Goal: Transaction & Acquisition: Obtain resource

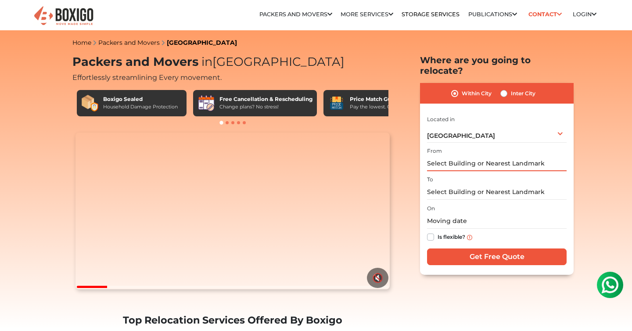
click at [475, 156] on input "text" at bounding box center [497, 163] width 140 height 15
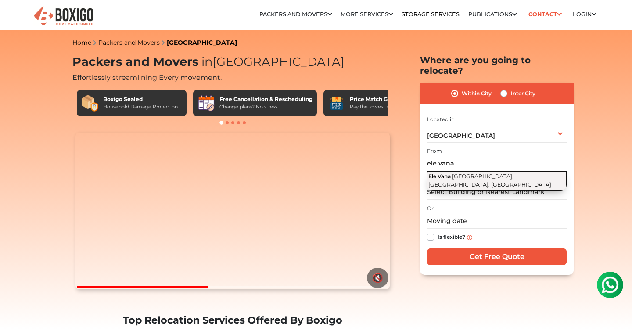
click at [506, 173] on span "[GEOGRAPHIC_DATA], [GEOGRAPHIC_DATA], [GEOGRAPHIC_DATA]" at bounding box center [489, 180] width 123 height 15
type input "Ele Vana, [GEOGRAPHIC_DATA], [GEOGRAPHIC_DATA], [GEOGRAPHIC_DATA]"
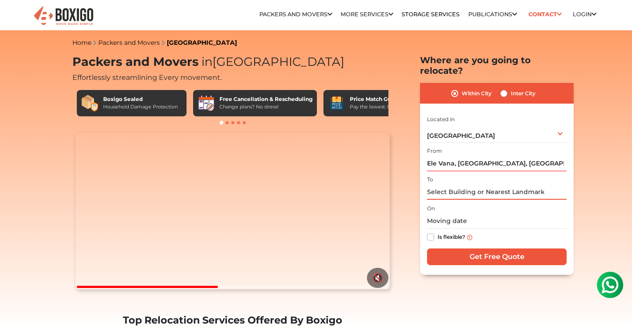
click at [497, 184] on input "text" at bounding box center [497, 191] width 140 height 15
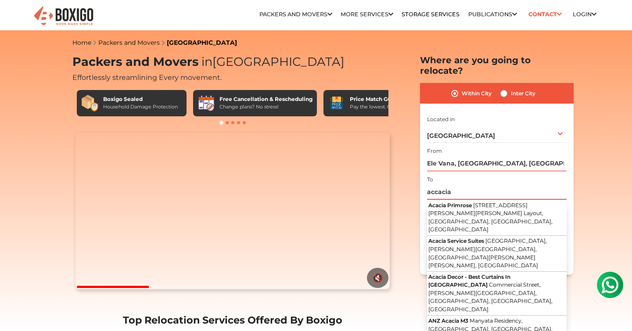
click at [435, 184] on input "accacia" at bounding box center [497, 191] width 140 height 15
drag, startPoint x: 457, startPoint y: 181, endPoint x: 433, endPoint y: 181, distance: 24.6
click at [432, 184] on input "accacia" at bounding box center [497, 191] width 140 height 15
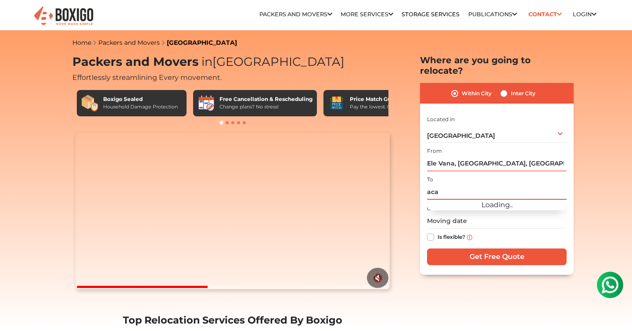
type input "acas"
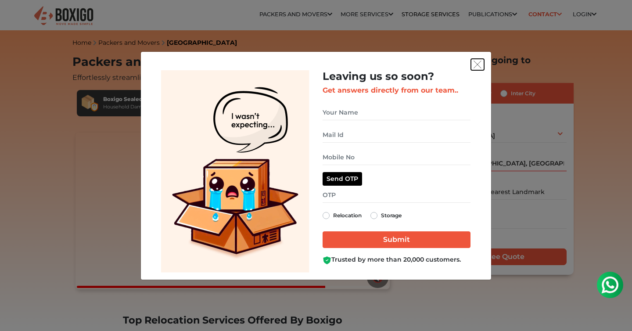
click at [482, 64] on button "get free quote dialog" at bounding box center [477, 64] width 13 height 11
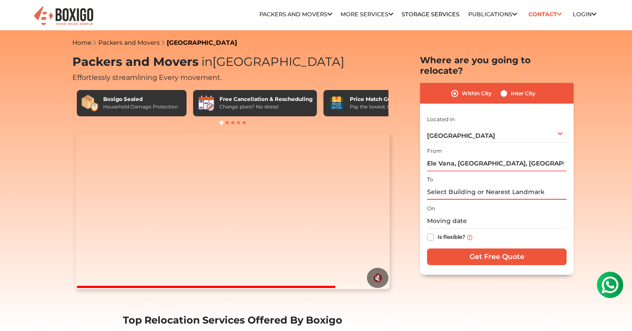
click at [438, 185] on input "text" at bounding box center [497, 191] width 140 height 15
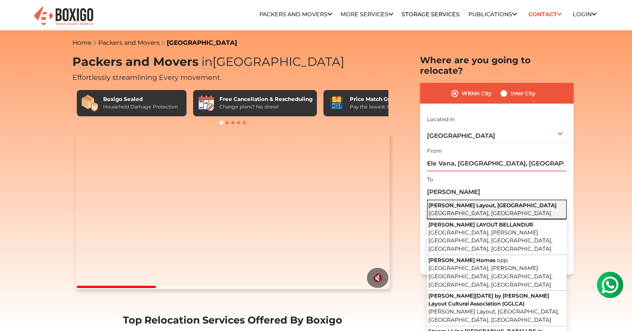
click at [442, 210] on span "[GEOGRAPHIC_DATA], [GEOGRAPHIC_DATA]" at bounding box center [489, 213] width 123 height 7
type input "[PERSON_NAME] Layout, [GEOGRAPHIC_DATA], [GEOGRAPHIC_DATA], [GEOGRAPHIC_DATA]"
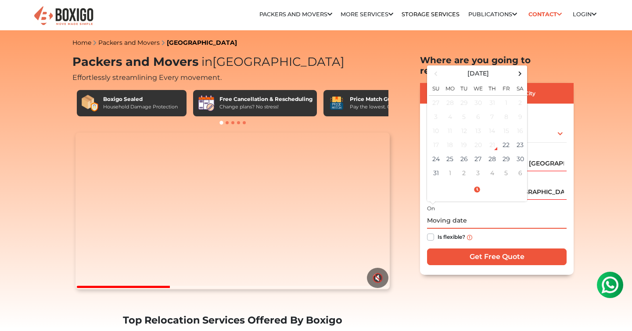
click at [447, 213] on input "text" at bounding box center [497, 220] width 140 height 15
click at [518, 152] on td "30" at bounding box center [520, 159] width 14 height 14
type input "08/30/2025 12:00 AM"
click at [502, 213] on input "08/30/2025 12:00 AM" at bounding box center [497, 220] width 140 height 15
click at [517, 229] on div "Is flexible?" at bounding box center [497, 237] width 140 height 17
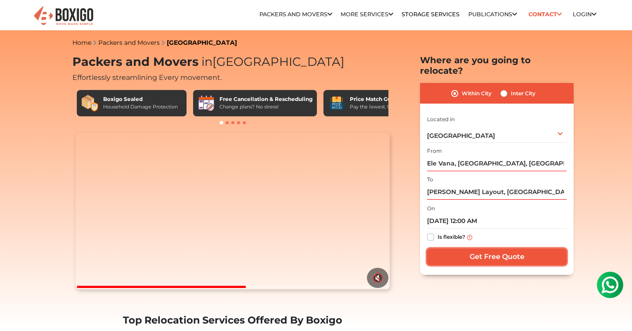
click at [501, 248] on input "Get Free Quote" at bounding box center [497, 256] width 140 height 17
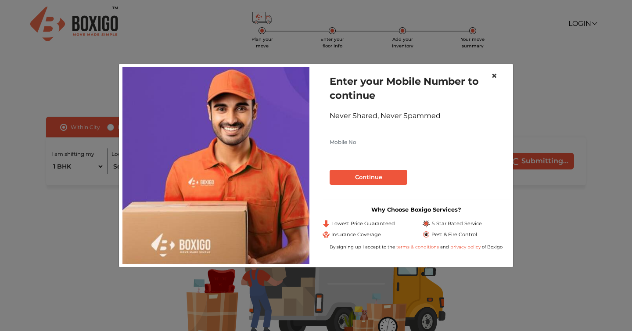
click at [494, 75] on span "×" at bounding box center [494, 75] width 6 height 13
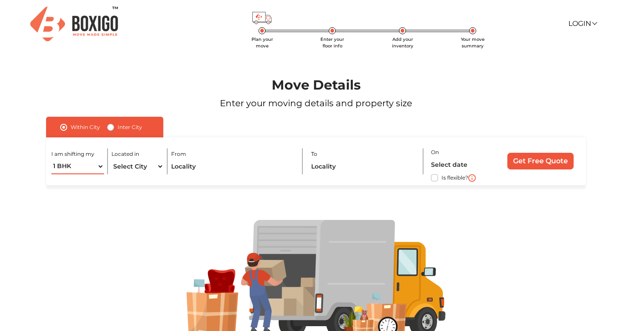
click at [101, 168] on select "1 BHK 2 BHK 3 BHK 3 + BHK FEW ITEMS" at bounding box center [77, 166] width 52 height 15
select select "3 BHK"
click at [51, 159] on select "1 BHK 2 BHK 3 BHK 3 + BHK FEW ITEMS" at bounding box center [77, 166] width 52 height 15
click at [152, 169] on select "Select City [GEOGRAPHIC_DATA] [GEOGRAPHIC_DATA] [GEOGRAPHIC_DATA] [GEOGRAPHIC_D…" at bounding box center [137, 166] width 52 height 15
select select "[GEOGRAPHIC_DATA]"
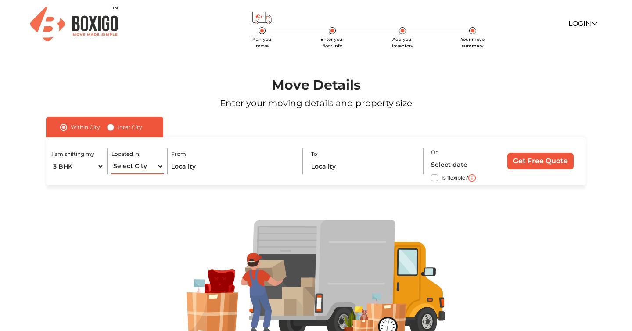
click at [111, 159] on select "Select City [GEOGRAPHIC_DATA] [GEOGRAPHIC_DATA] [GEOGRAPHIC_DATA] [GEOGRAPHIC_D…" at bounding box center [137, 166] width 52 height 15
click at [196, 167] on input "text" at bounding box center [232, 166] width 123 height 15
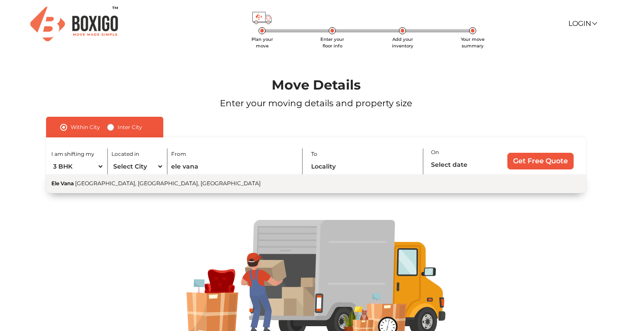
click at [186, 184] on span "[GEOGRAPHIC_DATA], [GEOGRAPHIC_DATA], [GEOGRAPHIC_DATA]" at bounding box center [168, 183] width 186 height 7
type input "Ele Vana, [GEOGRAPHIC_DATA], [GEOGRAPHIC_DATA], [GEOGRAPHIC_DATA]"
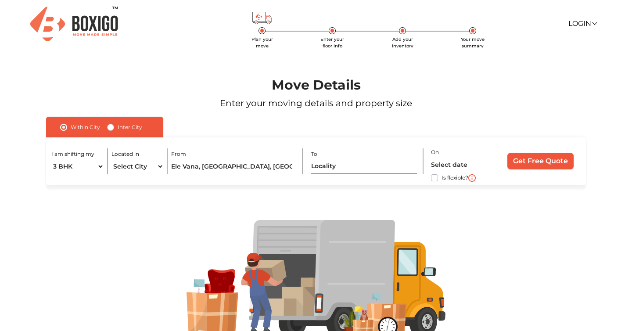
click at [327, 171] on input "text" at bounding box center [364, 166] width 106 height 15
type input "f"
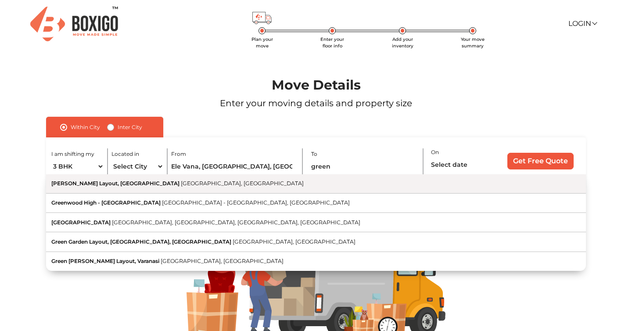
click at [314, 180] on button "[PERSON_NAME] Layout, [GEOGRAPHIC_DATA] [GEOGRAPHIC_DATA], [GEOGRAPHIC_DATA]" at bounding box center [316, 183] width 540 height 19
type input "[PERSON_NAME] Layout, [GEOGRAPHIC_DATA], [GEOGRAPHIC_DATA], [GEOGRAPHIC_DATA]"
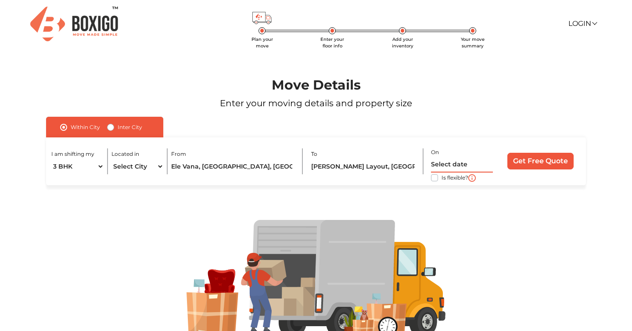
click at [454, 165] on input "text" at bounding box center [462, 164] width 62 height 15
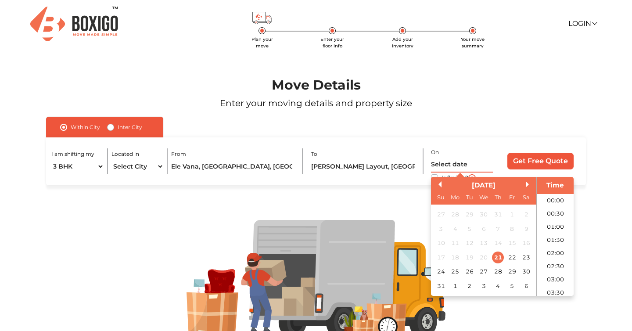
scroll to position [469, 0]
click at [528, 272] on div "30" at bounding box center [526, 271] width 12 height 12
type input "[DATE] 12:00 AM"
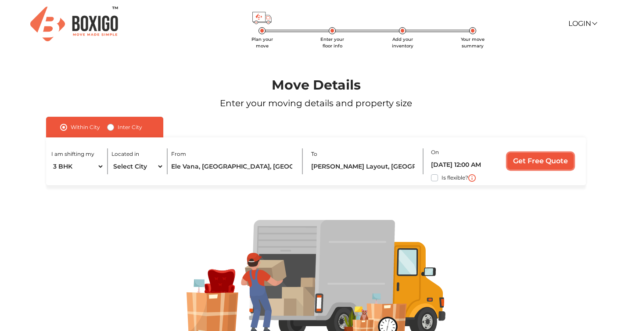
click at [561, 162] on input "Get Free Quote" at bounding box center [540, 161] width 66 height 17
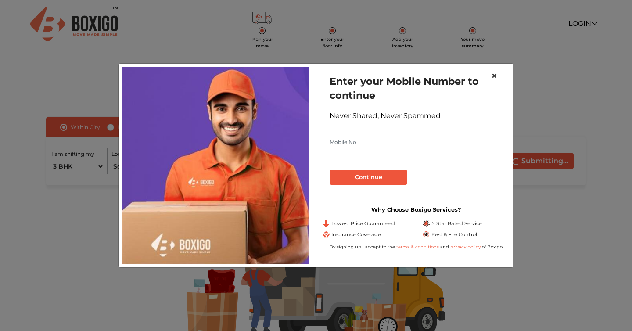
click at [495, 73] on span "×" at bounding box center [494, 75] width 6 height 13
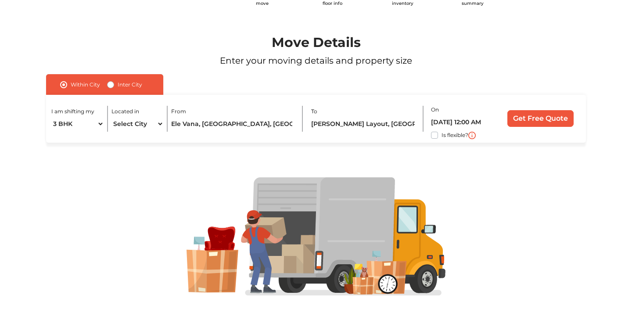
scroll to position [0, 0]
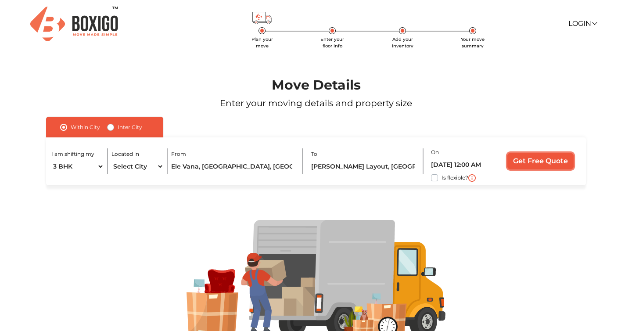
click at [518, 157] on input "Get Free Quote" at bounding box center [540, 161] width 66 height 17
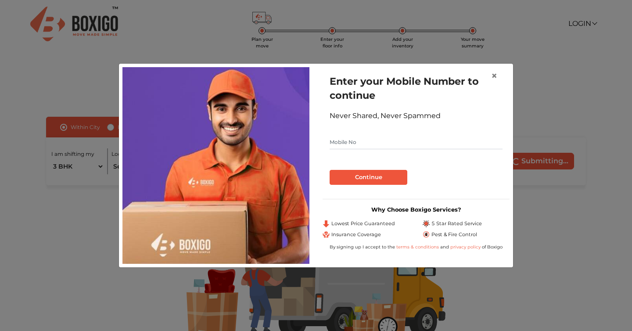
click at [365, 137] on input "text" at bounding box center [415, 142] width 173 height 14
type input "8983097108"
click at [376, 175] on button "Continue" at bounding box center [368, 177] width 78 height 15
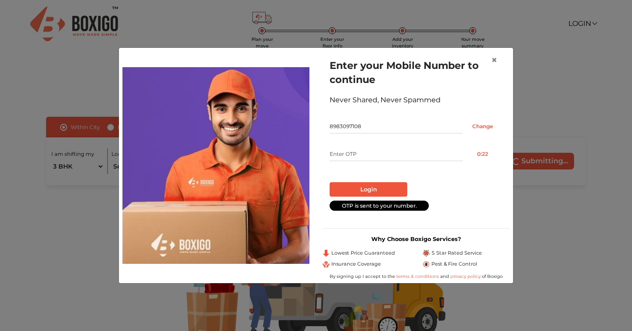
click at [374, 154] on input "text" at bounding box center [395, 154] width 133 height 14
type input "2600"
click at [370, 189] on button "Login" at bounding box center [368, 189] width 78 height 15
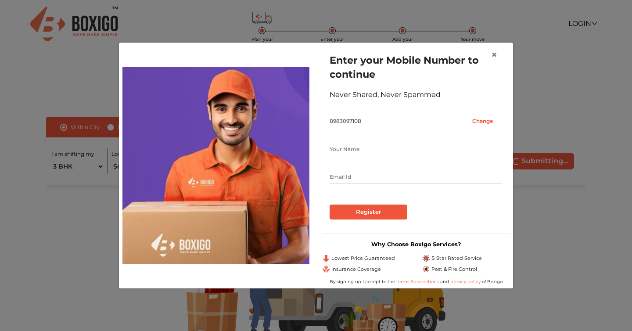
click at [347, 147] on input "text" at bounding box center [415, 149] width 173 height 14
type input "[PERSON_NAME]"
click at [338, 173] on input "text" at bounding box center [415, 177] width 173 height 14
type input "[EMAIL_ADDRESS][DOMAIN_NAME]"
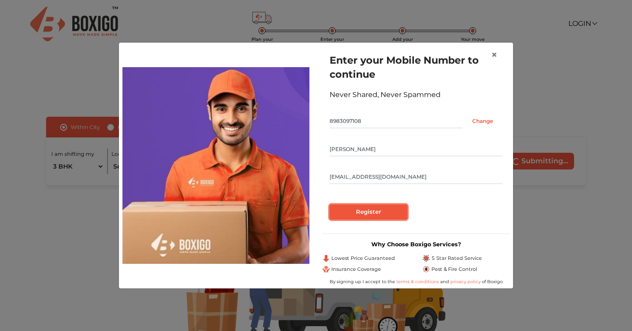
click at [361, 206] on input "Register" at bounding box center [368, 211] width 78 height 15
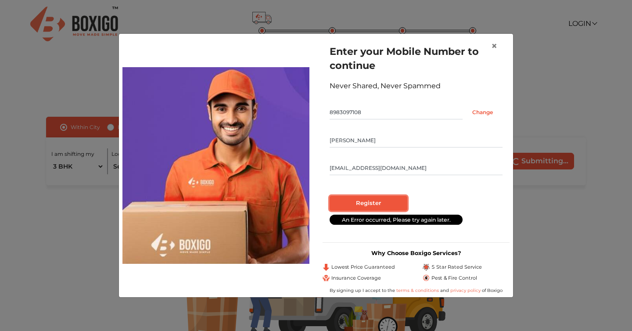
click at [361, 205] on input "Register" at bounding box center [368, 203] width 78 height 15
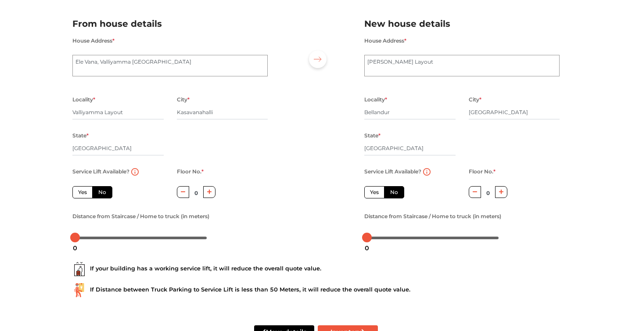
scroll to position [86, 0]
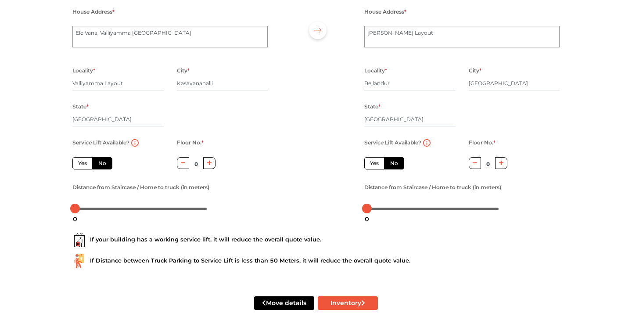
click at [105, 166] on label "No" at bounding box center [102, 163] width 20 height 12
click at [104, 165] on input "No" at bounding box center [101, 162] width 6 height 6
radio input "true"
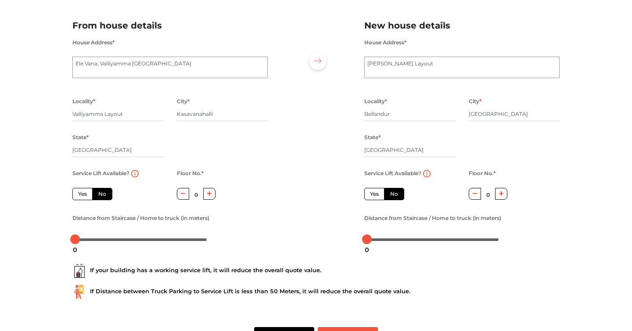
scroll to position [50, 0]
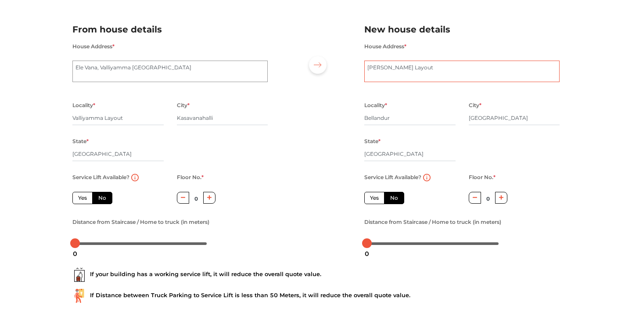
click at [419, 68] on textarea "[PERSON_NAME] Layout" at bounding box center [461, 72] width 195 height 22
type textarea "Reliable accacia"
click at [374, 199] on label "Yes" at bounding box center [374, 198] width 20 height 12
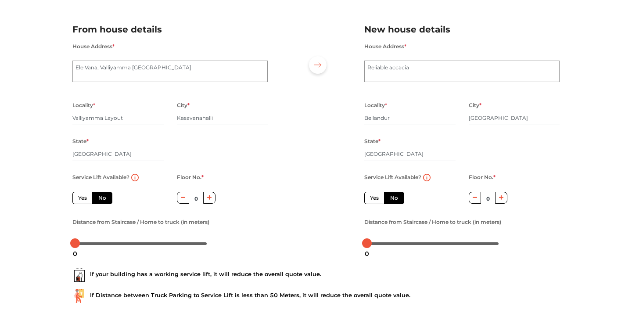
click at [374, 199] on input "Yes" at bounding box center [373, 197] width 6 height 6
radio input "true"
radio input "false"
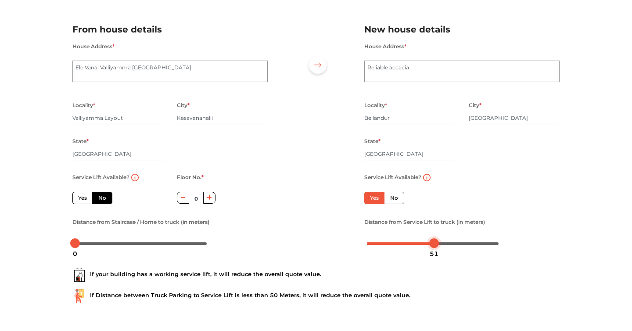
drag, startPoint x: 369, startPoint y: 244, endPoint x: 435, endPoint y: 243, distance: 66.7
click at [435, 243] on div at bounding box center [434, 243] width 10 height 10
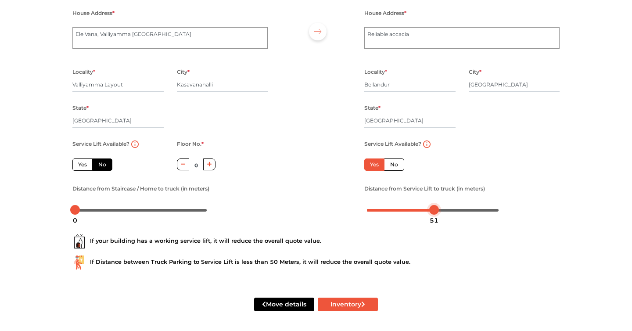
scroll to position [86, 0]
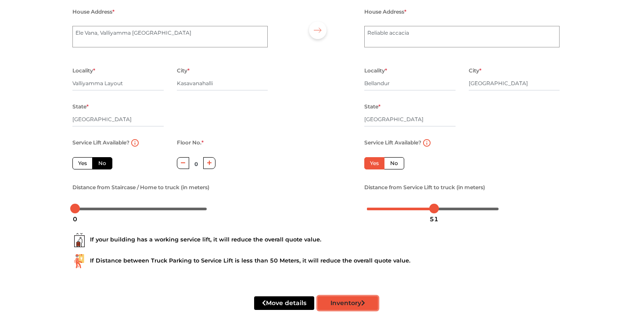
click at [349, 298] on button "Inventory" at bounding box center [348, 303] width 60 height 14
radio input "true"
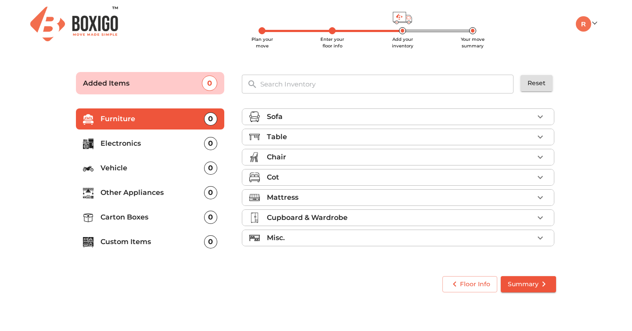
click at [537, 195] on icon "button" at bounding box center [540, 197] width 11 height 11
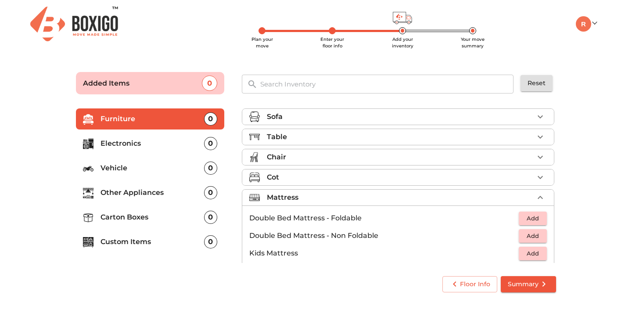
click at [534, 222] on span "Add" at bounding box center [532, 218] width 19 height 10
click at [543, 193] on icon "button" at bounding box center [540, 197] width 11 height 11
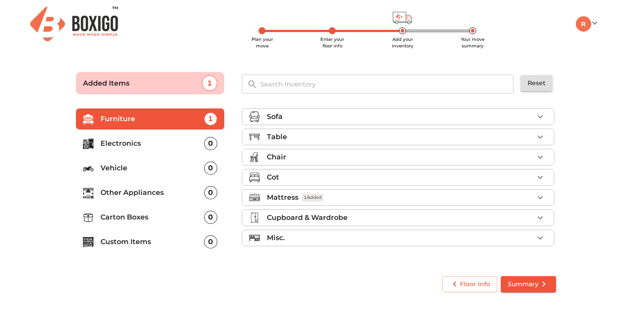
click at [543, 238] on icon "button" at bounding box center [540, 238] width 11 height 11
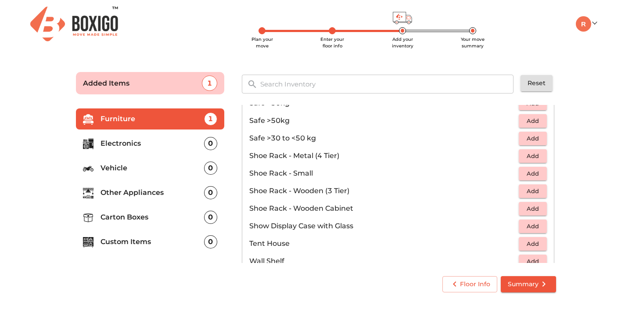
scroll to position [472, 0]
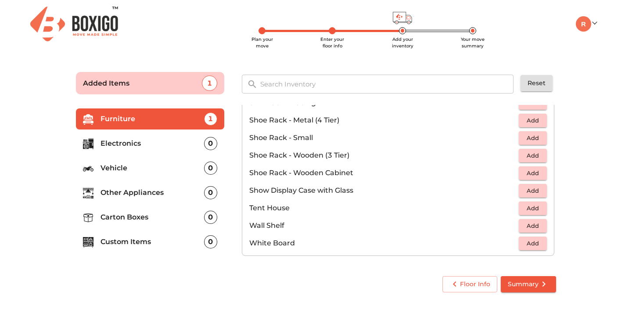
click at [188, 144] on p "Electronics" at bounding box center [152, 143] width 104 height 11
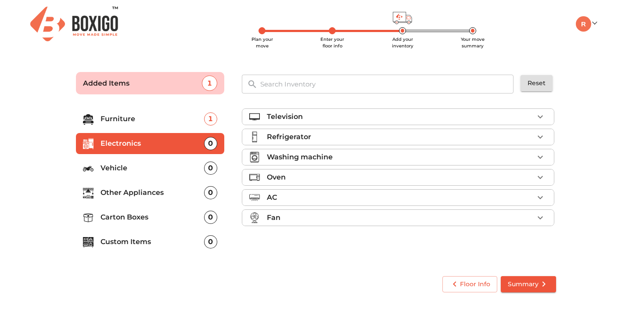
click at [543, 172] on icon "button" at bounding box center [540, 177] width 11 height 11
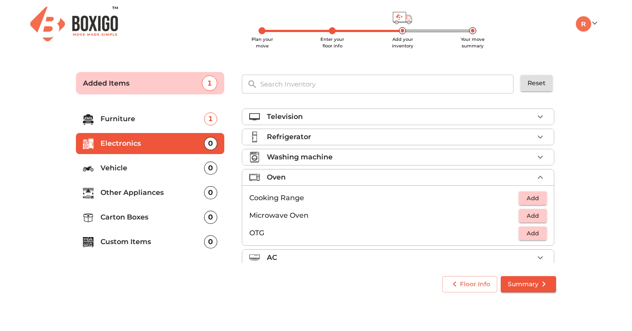
click at [532, 214] on span "Add" at bounding box center [532, 216] width 19 height 10
click at [193, 161] on li "Vehicle 0" at bounding box center [150, 167] width 148 height 21
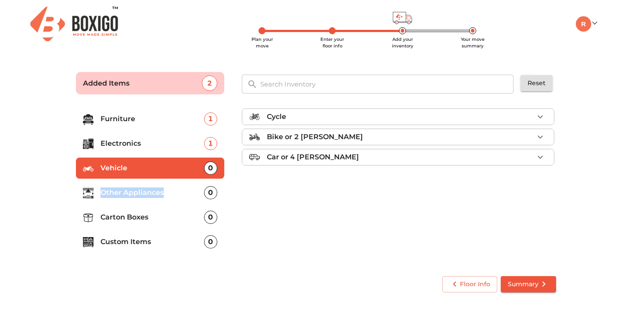
click at [190, 187] on p "Other Appliances" at bounding box center [152, 192] width 104 height 11
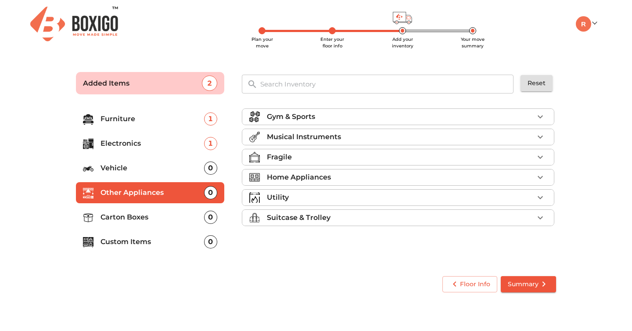
click at [318, 159] on div "Fragile" at bounding box center [400, 157] width 267 height 11
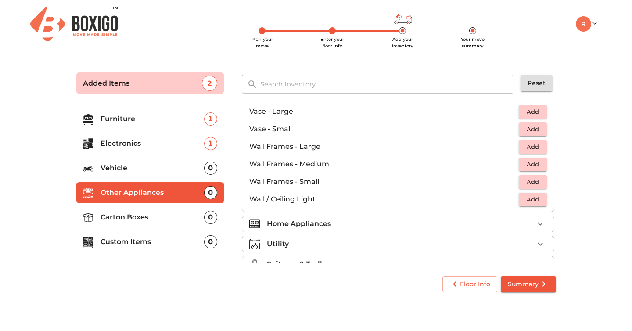
scroll to position [592, 0]
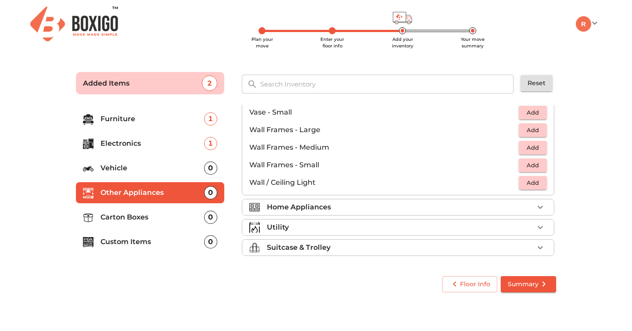
click at [318, 204] on p "Home Appliances" at bounding box center [299, 207] width 64 height 11
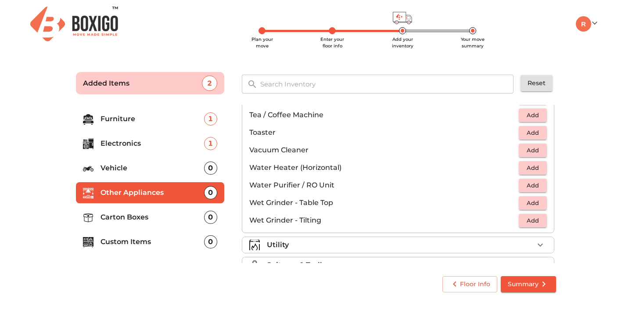
scroll to position [609, 0]
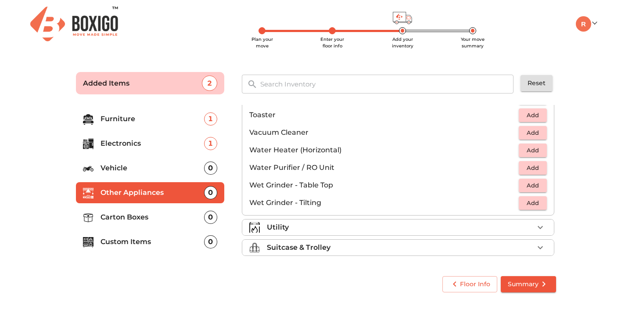
click at [306, 249] on p "Suitcase & Trolley" at bounding box center [299, 247] width 64 height 11
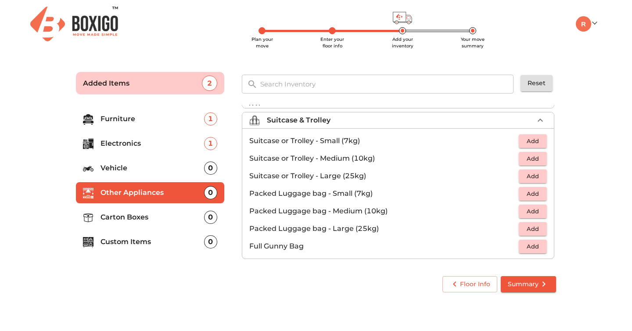
scroll to position [100, 0]
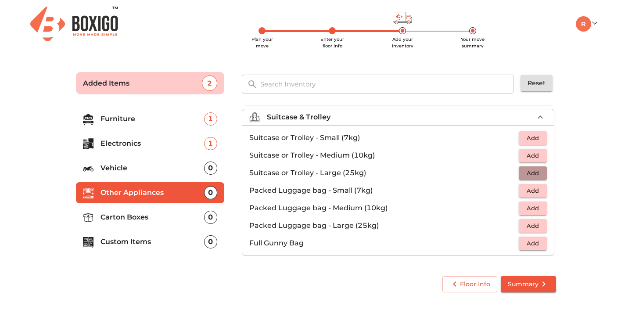
click at [526, 174] on span "Add" at bounding box center [532, 173] width 19 height 10
click at [541, 173] on icon "button" at bounding box center [540, 173] width 6 height 6
click at [539, 157] on span "Add" at bounding box center [532, 155] width 19 height 10
click at [539, 157] on icon "button" at bounding box center [540, 155] width 11 height 11
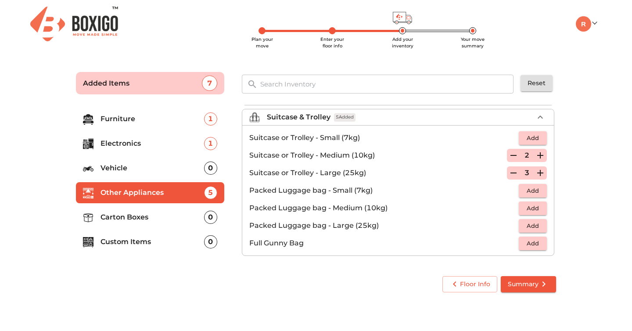
click at [539, 157] on icon "button" at bounding box center [540, 155] width 11 height 11
click at [543, 208] on button "Add" at bounding box center [533, 208] width 28 height 14
click at [543, 208] on icon "button" at bounding box center [540, 208] width 6 height 6
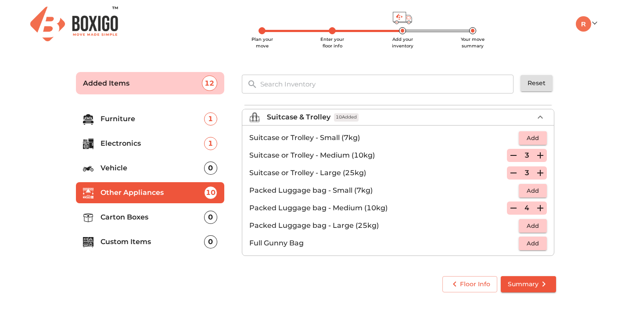
click at [539, 222] on span "Add" at bounding box center [532, 226] width 19 height 10
click at [539, 222] on icon "button" at bounding box center [540, 225] width 11 height 11
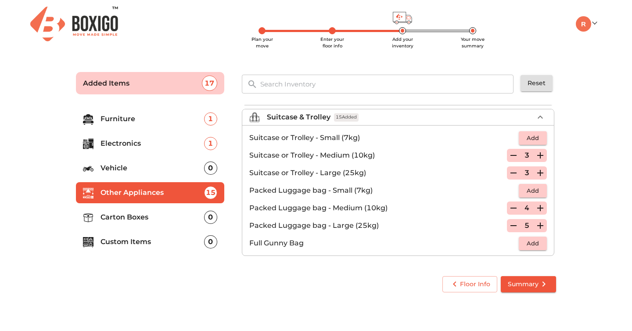
click at [515, 169] on icon "button" at bounding box center [513, 173] width 11 height 11
click at [517, 159] on icon "button" at bounding box center [513, 155] width 11 height 11
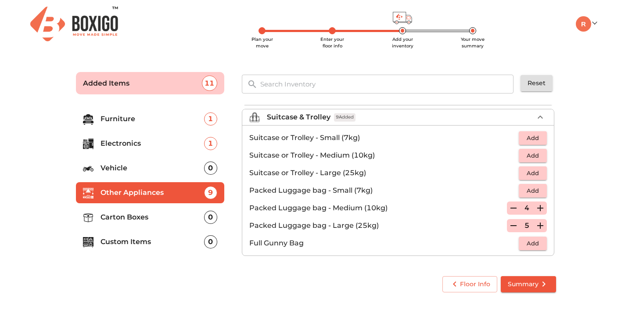
click at [165, 218] on p "Carton Boxes" at bounding box center [152, 217] width 104 height 11
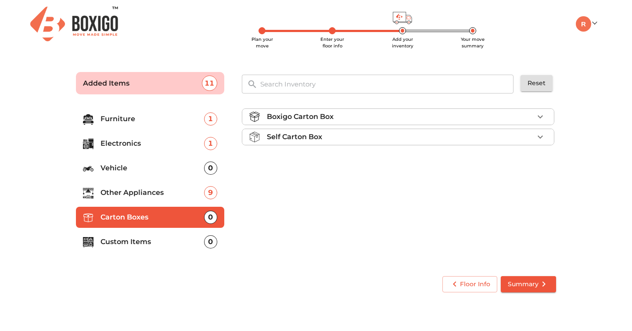
scroll to position [0, 0]
click at [500, 121] on div "Boxigo Carton Box" at bounding box center [400, 116] width 267 height 11
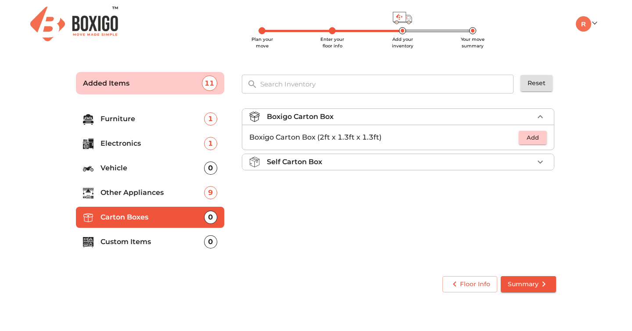
click at [501, 157] on div "Self Carton Box" at bounding box center [400, 162] width 267 height 11
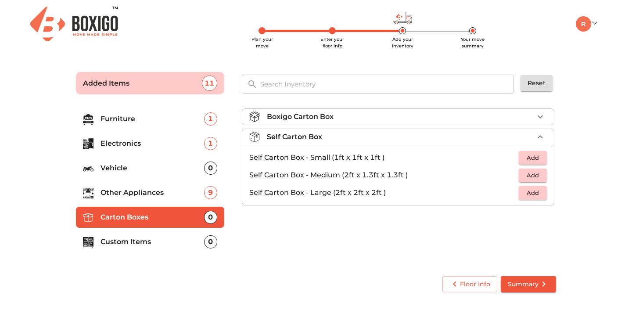
click at [509, 114] on div "Boxigo Carton Box" at bounding box center [400, 116] width 267 height 11
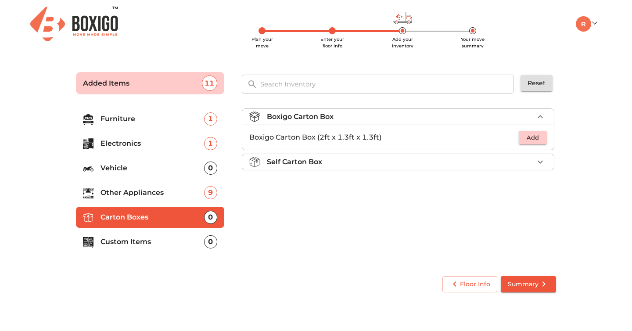
click at [539, 139] on span "Add" at bounding box center [532, 137] width 19 height 10
click at [539, 139] on icon "button" at bounding box center [540, 137] width 11 height 11
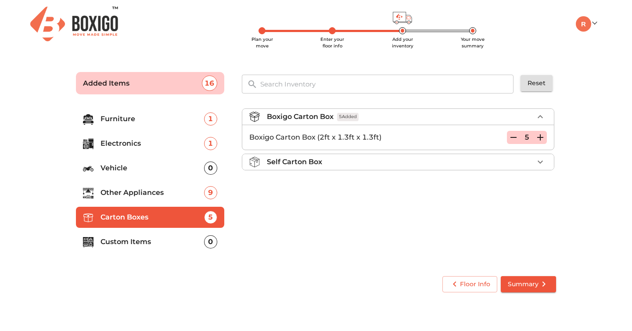
click at [539, 139] on icon "button" at bounding box center [540, 137] width 11 height 11
click at [188, 245] on p "Custom Items" at bounding box center [152, 241] width 104 height 11
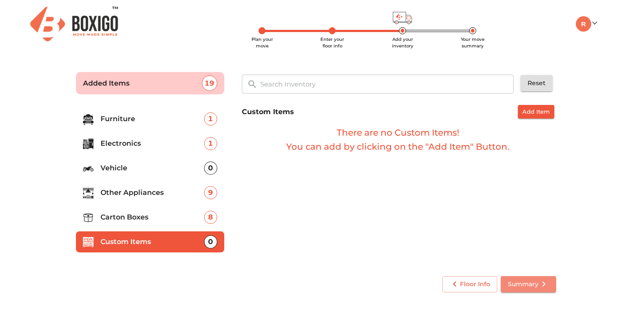
click at [521, 283] on span "Summary" at bounding box center [528, 284] width 41 height 11
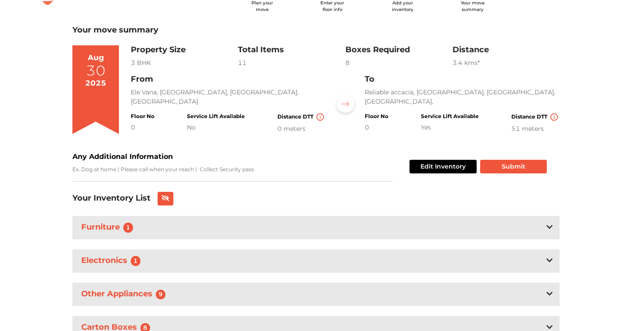
scroll to position [77, 0]
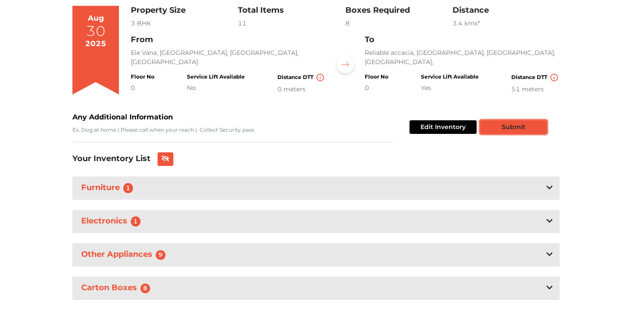
click at [520, 132] on button "Submit" at bounding box center [513, 127] width 67 height 14
